Goal: Task Accomplishment & Management: Complete application form

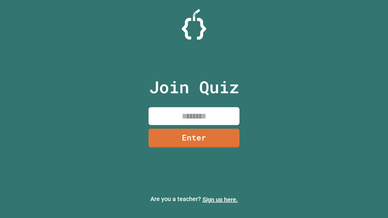
click at [220, 200] on link "Sign up here." at bounding box center [220, 199] width 35 height 7
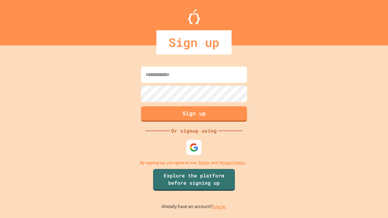
click at [220, 207] on link "Log in." at bounding box center [220, 207] width 14 height 6
